Goal: Transaction & Acquisition: Purchase product/service

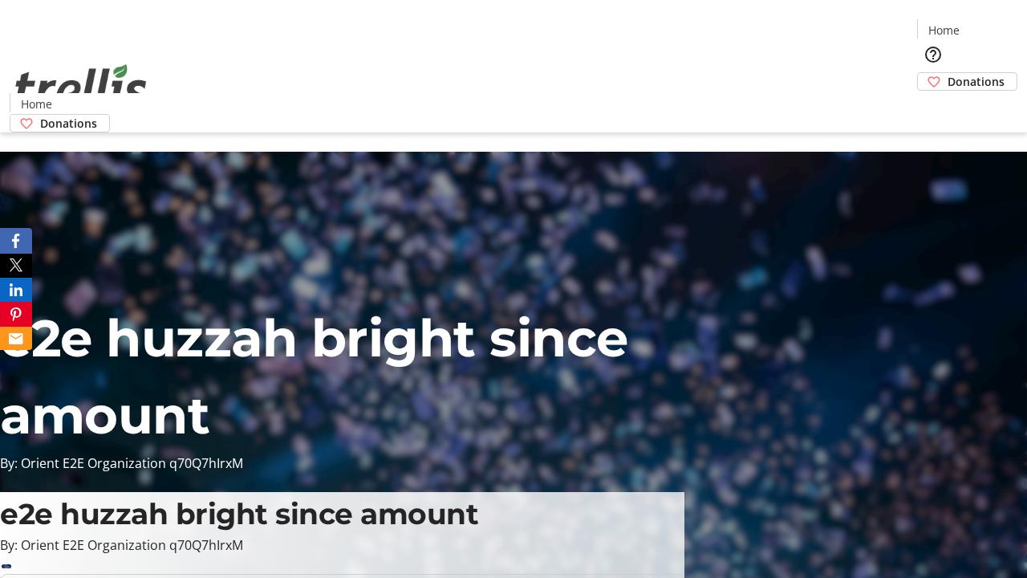
click at [981, 24] on span "Sign Up" at bounding box center [987, 22] width 47 height 19
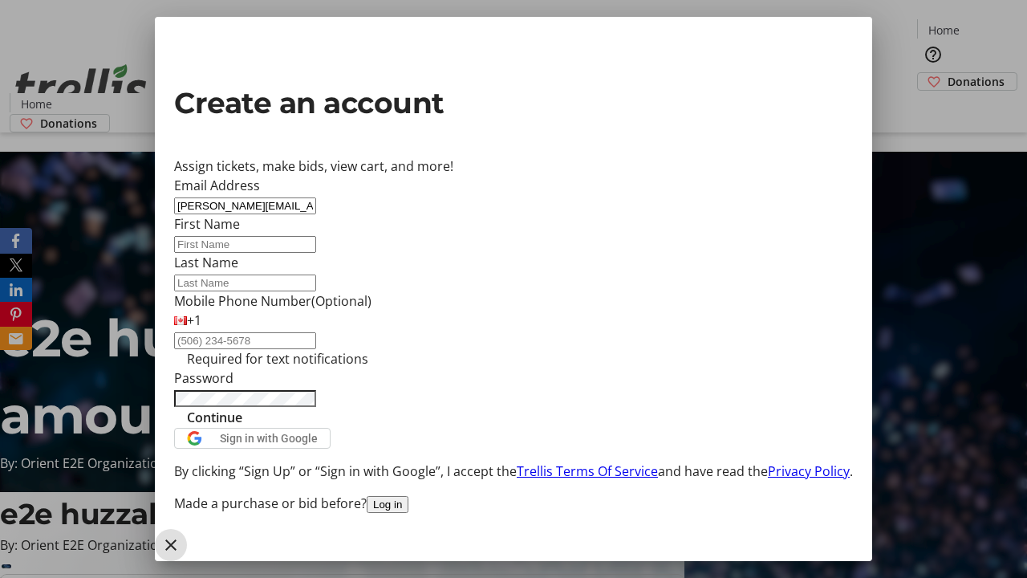
type input "[PERSON_NAME][EMAIL_ADDRESS][DOMAIN_NAME]"
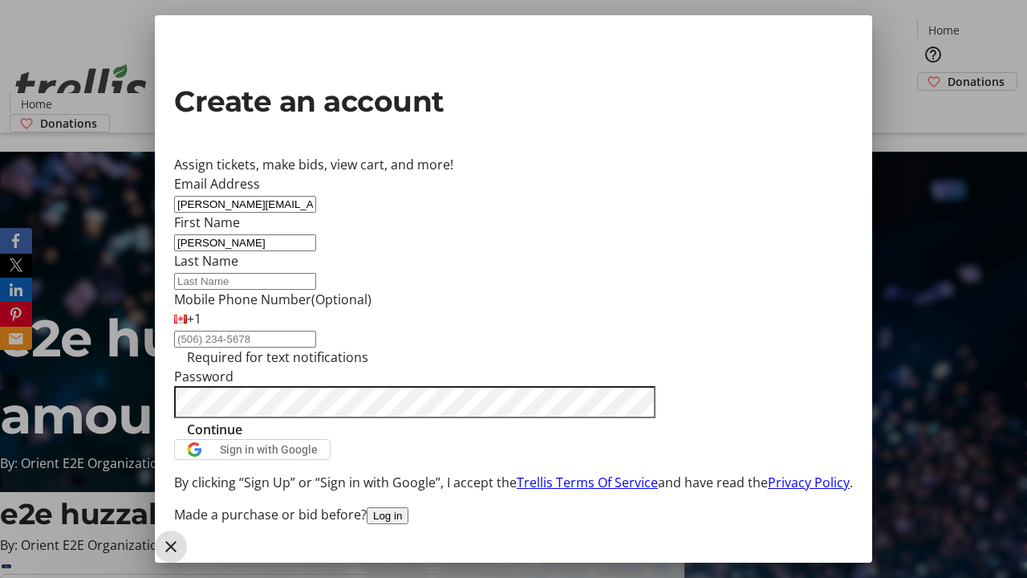
type input "[PERSON_NAME]"
click at [242, 439] on span "Continue" at bounding box center [214, 429] width 55 height 19
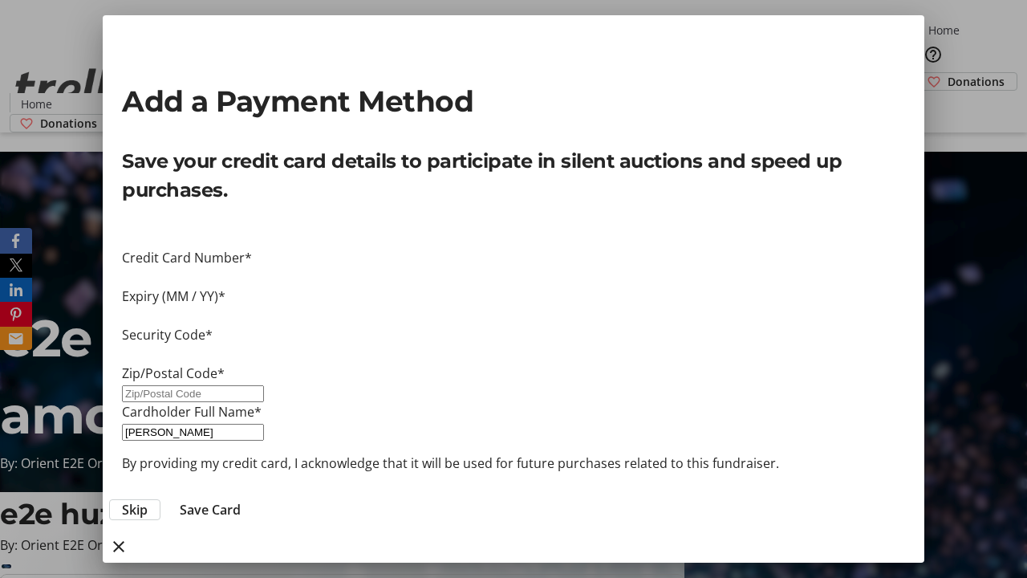
click at [148, 500] on span "Skip" at bounding box center [135, 509] width 26 height 19
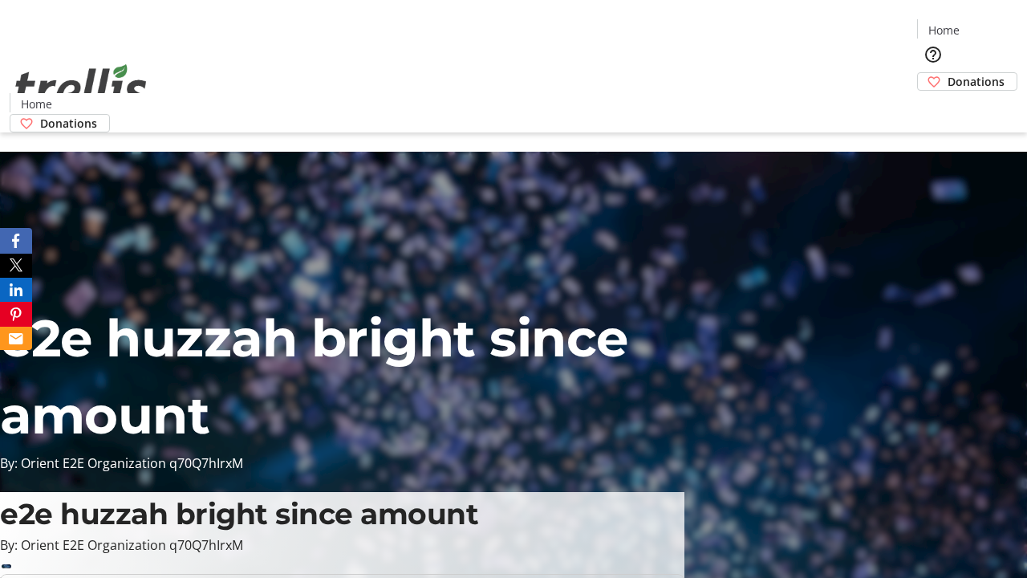
click at [947, 73] on span "Donations" at bounding box center [975, 81] width 57 height 17
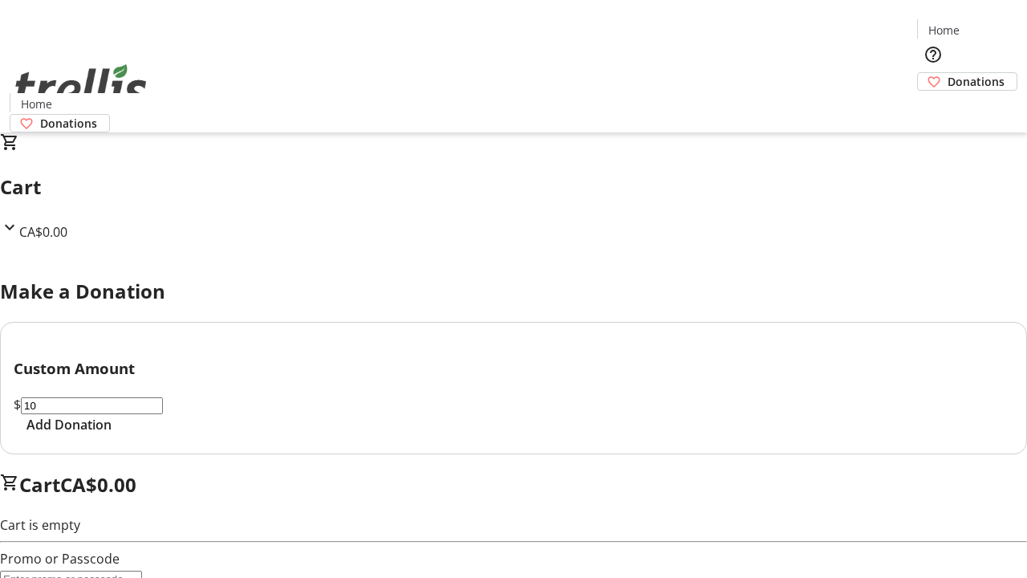
click at [112, 434] on span "Add Donation" at bounding box center [68, 424] width 85 height 19
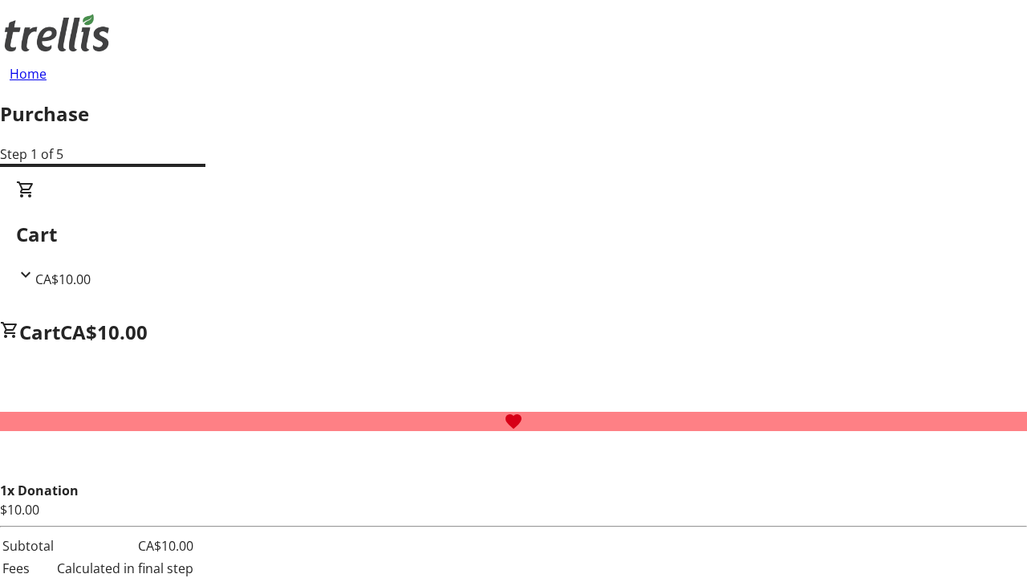
select select "CA"
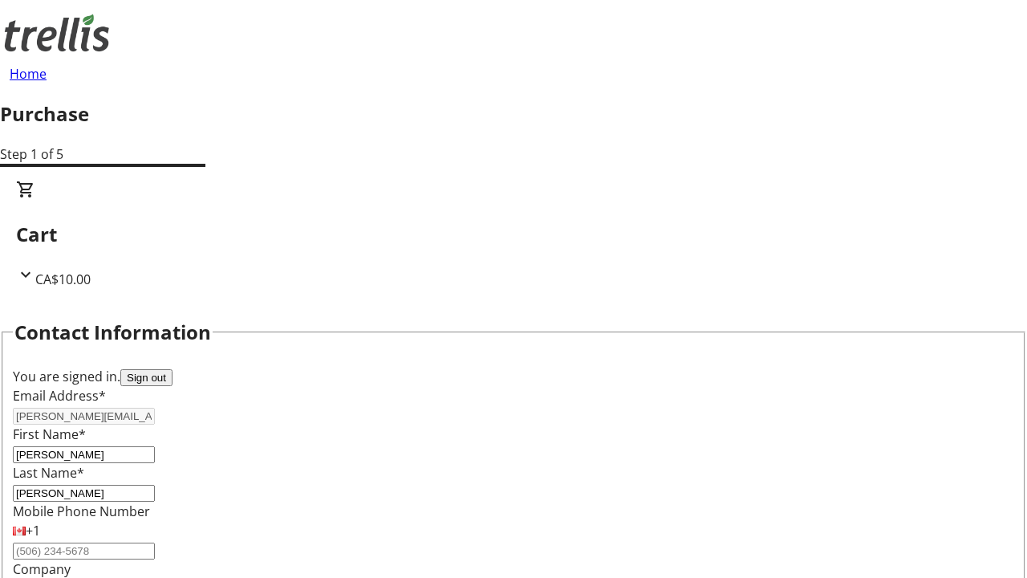
type input "[STREET_ADDRESS][PERSON_NAME]"
type input "Kelowna"
select select "BC"
type input "Kelowna"
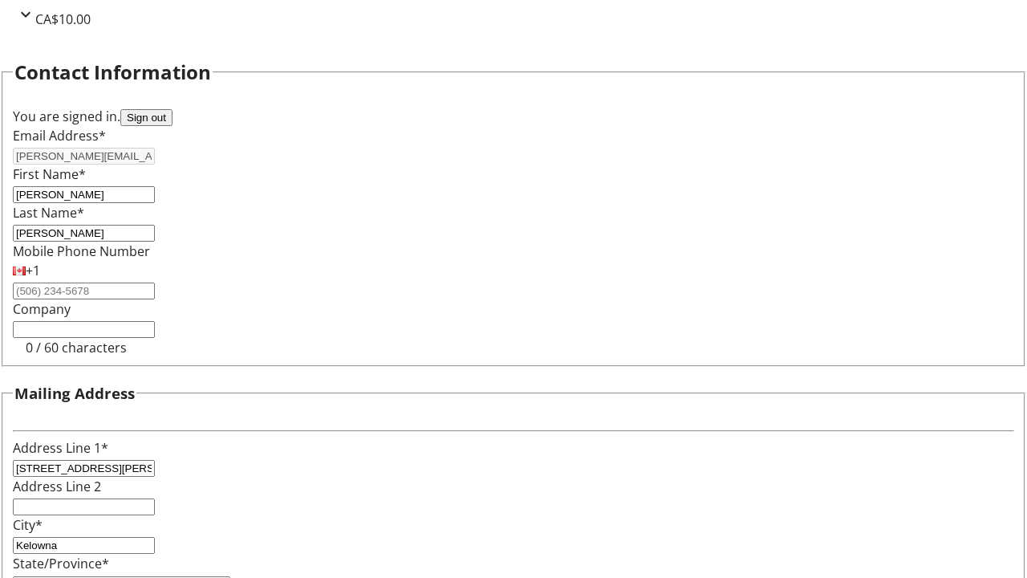
type input "V1Y 0C2"
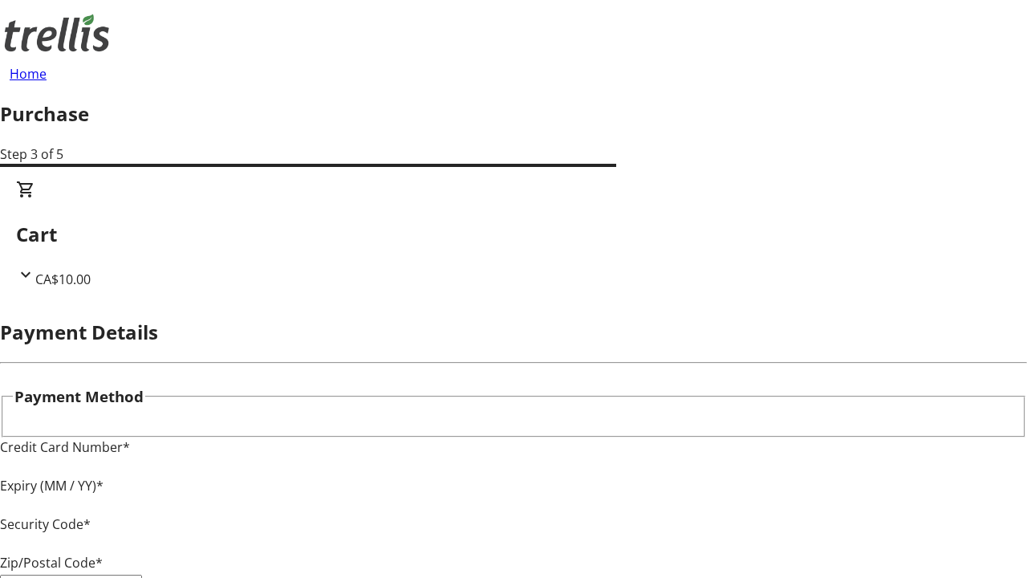
type input "V1Y 0C2"
